Goal: Check status: Check status

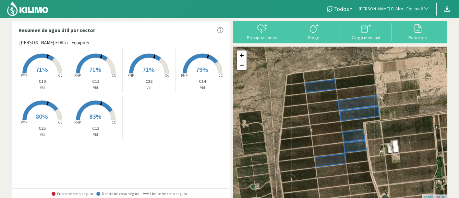
click at [377, 3] on button "[PERSON_NAME] El Alto - Equipo 6" at bounding box center [393, 9] width 77 height 14
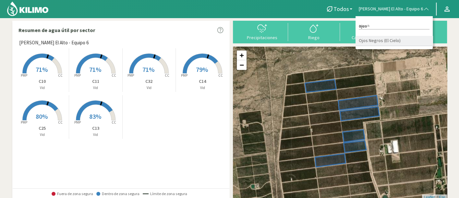
type input "ojos"
click at [382, 40] on li "Ojos Negros (El Cielo)" at bounding box center [393, 41] width 77 height 10
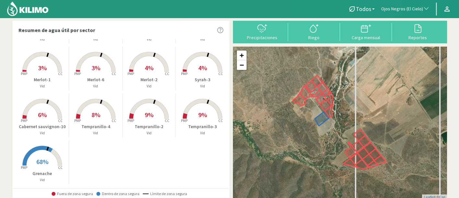
scroll to position [193, 0]
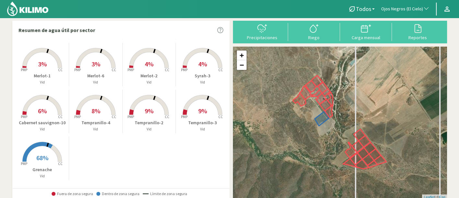
click at [38, 156] on span "68%" at bounding box center [42, 158] width 12 height 8
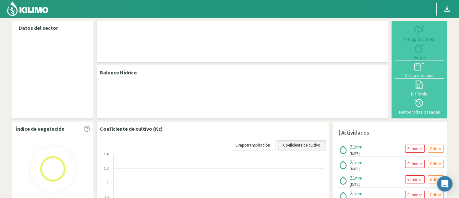
select select "220: Object"
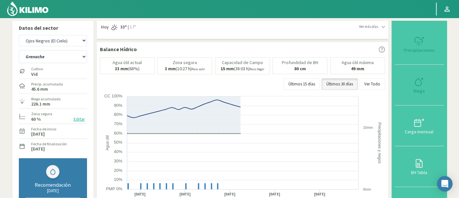
scroll to position [36, 0]
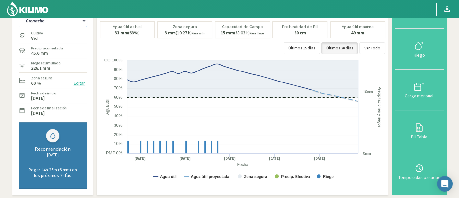
click at [43, 23] on select "Cabernet Sauvignon-1 Cabernet sauvignon-10 Cabernet Sauvignon-2 Cabernet Sauvig…" at bounding box center [53, 20] width 68 height 13
click at [19, 14] on select "Cabernet Sauvignon-1 Cabernet sauvignon-10 Cabernet Sauvignon-2 Cabernet Sauvig…" at bounding box center [53, 20] width 68 height 13
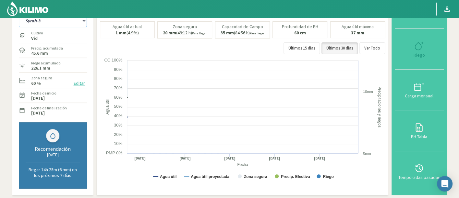
select select "5: Object"
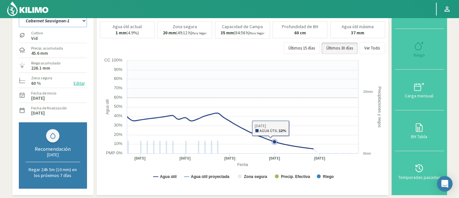
select select "501: Object"
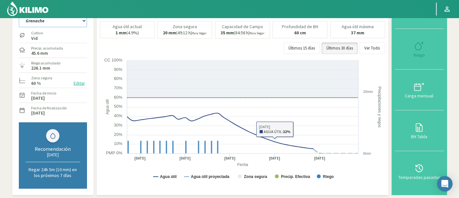
select select "40: Object"
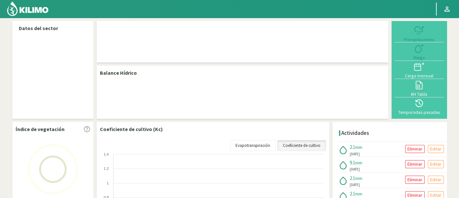
select select "220: Object"
select select "15: Object"
